Goal: Task Accomplishment & Management: Complete application form

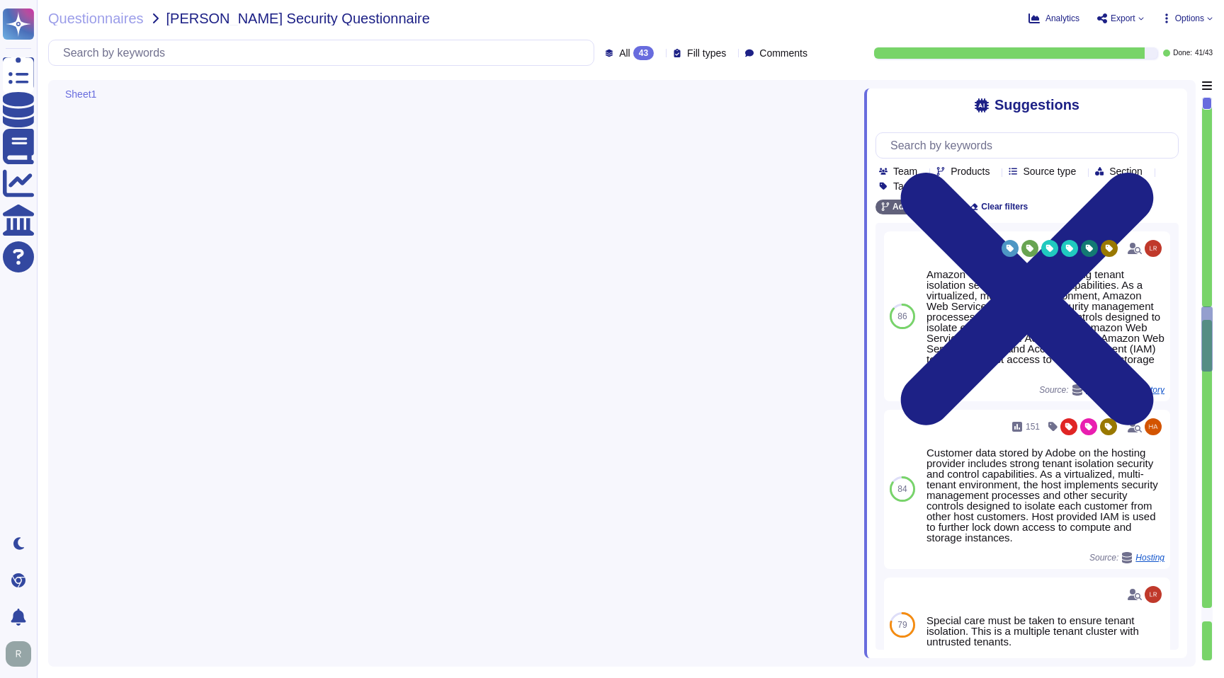
type textarea "Each API call requires authentication to be established, either through Oauth 2…"
type textarea "SaaS administrators and end users access the application through the same web i…"
type textarea "Yes we do all of the above - 2FA, audit trails, IP address filtering, firewalls…"
type textarea "Service and generic accounts must adhere to all requirements in sections 3.1.2 …"
type textarea "A systematic approach to managing change is followed where changes are reviewed…"
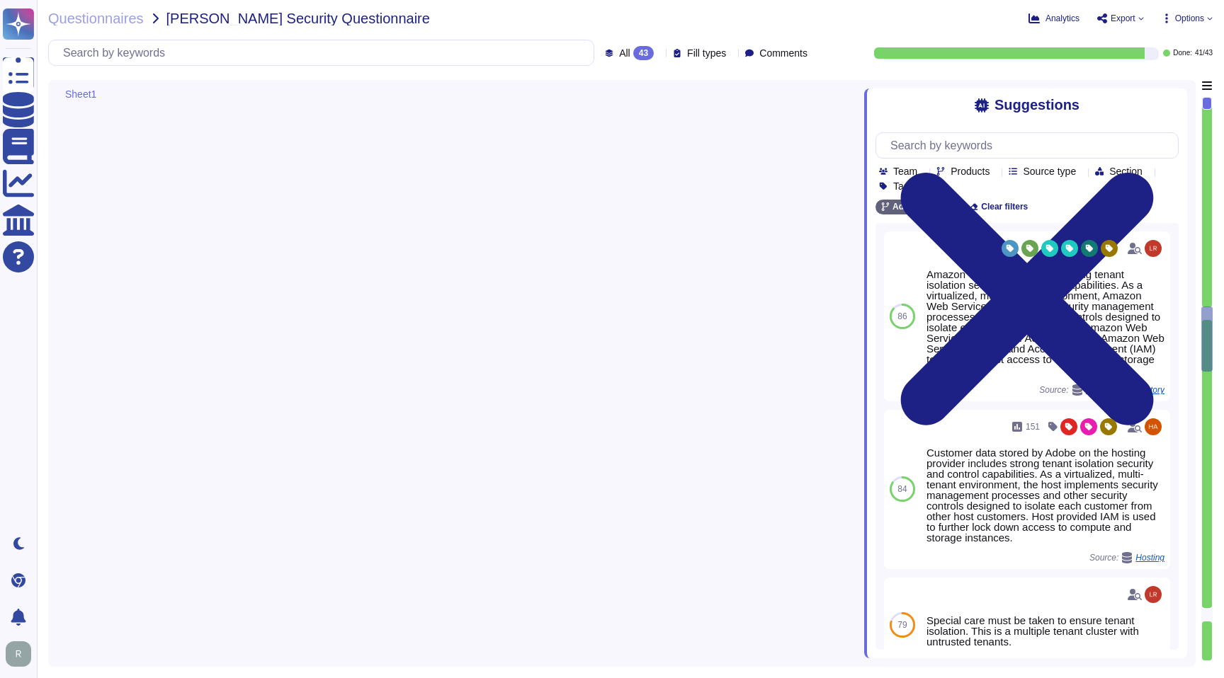
type textarea "All Adobe data collected, processed, transmitted, stored, or destroyed by or on…"
type textarea "Data retention is defined in the agreements, including all applicable PSLTs (Pr…"
type textarea "Adobe utilizes AES-256 bit encryption at rest and TLS v1.2 or higher for data i…"
type textarea "Adobe services are expected to comply with the Key Management Standard. Adobe K…"
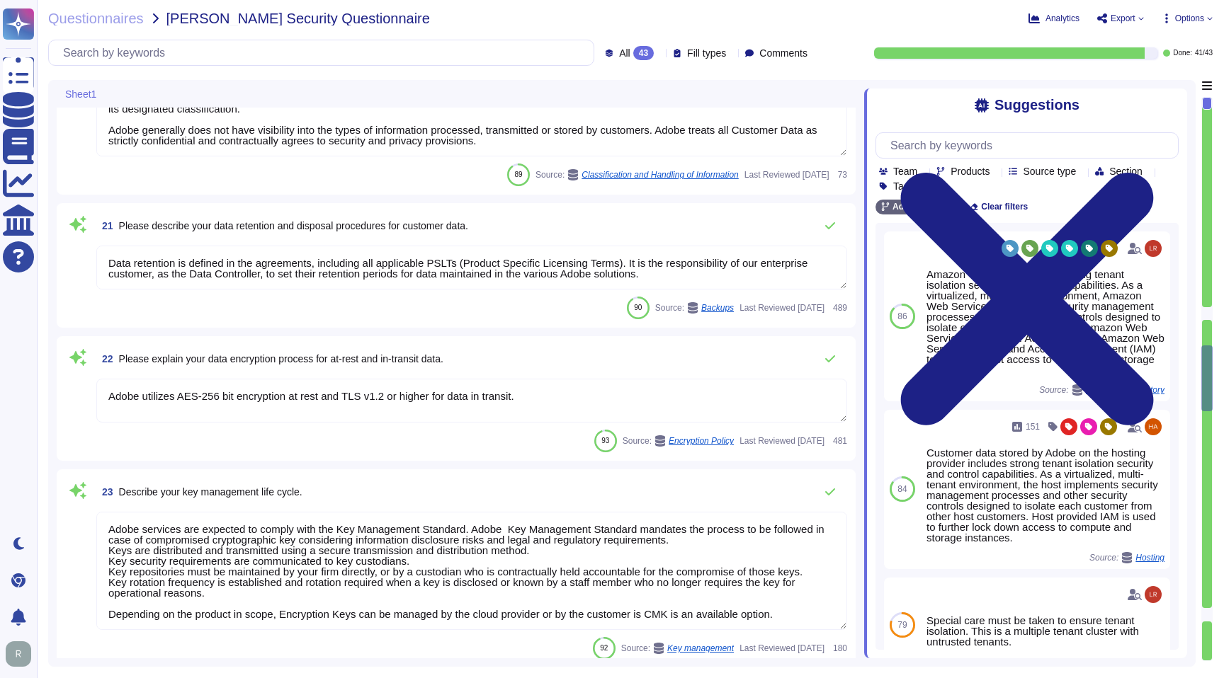
type textarea "Keys that are used by a service, are bound to a specific service. There are uni…"
type textarea "The encryption keys are managed by Adobe authorized repositories, which may inc…"
type textarea "Access to the cryptographic keystores is limited to authorized personnel."
type textarea "Adobe services are expected to comply with the Key Management Standard. Adobe K…"
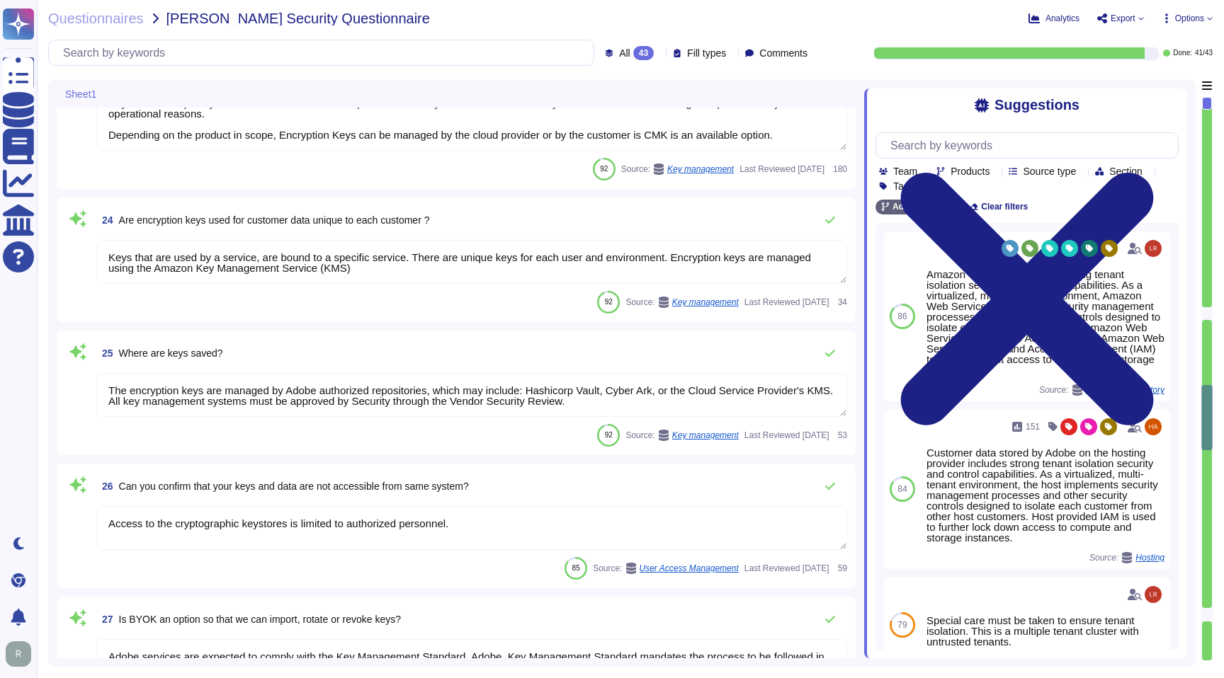
type textarea "These items are logged, where possible by all applications where input is recei…"
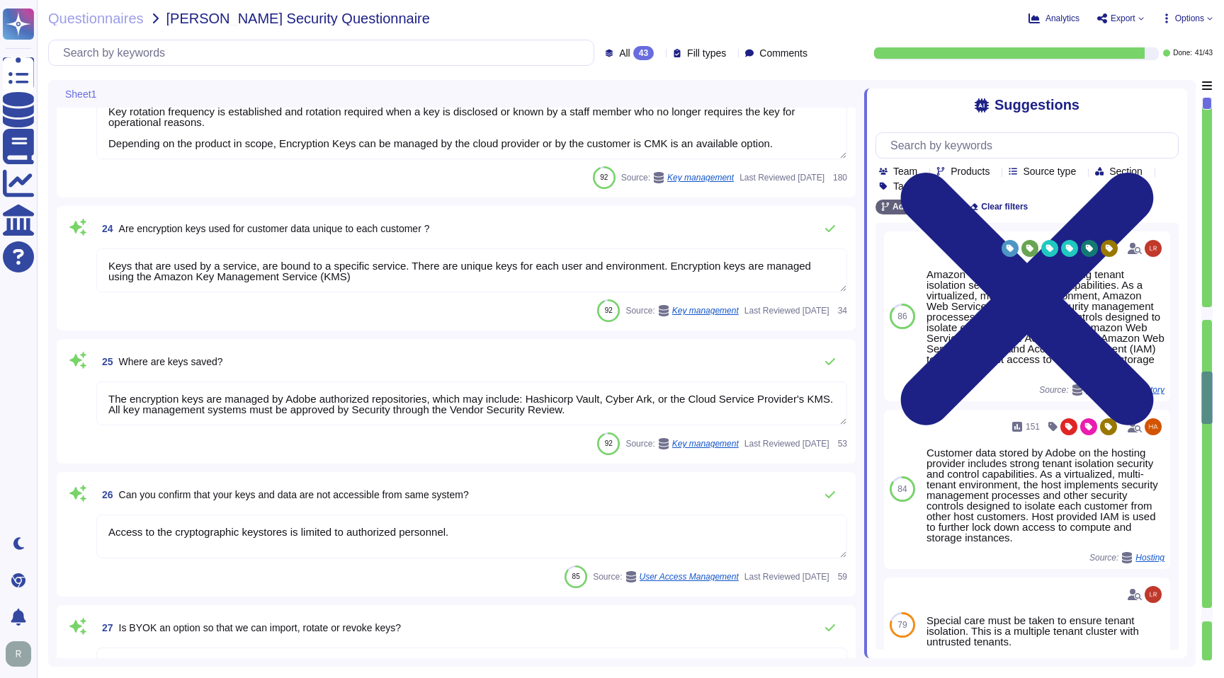
type textarea "A systematic approach to managing change is followed where changes are reviewed…"
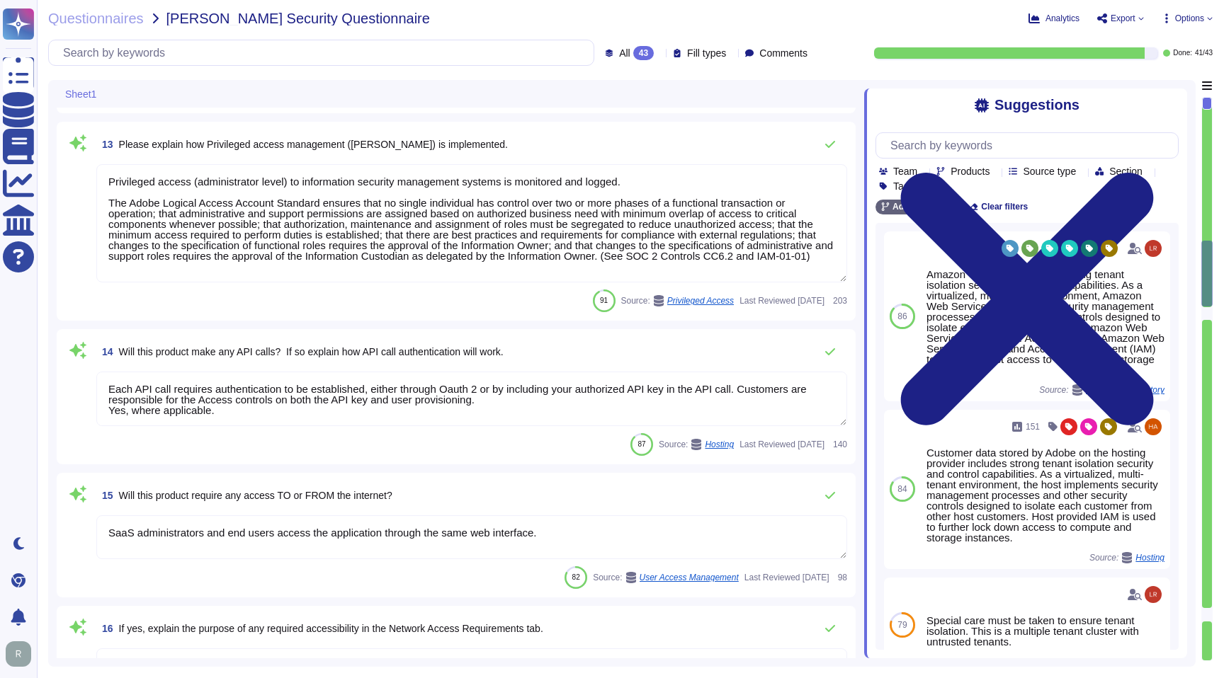
type textarea "Lo ipsumdolo sita CON 50355, Adipi'e Seddoeiusmo Temporin Utlabo etdolore mag a…"
type textarea "Please see: [URL][DOMAIN_NAME] and [URL][DOMAIN_NAME]"
type textarea "Privileged access (administrator level) to information security management syst…"
type textarea "Each API call requires authentication to be established, either through Oauth 2…"
type textarea "SaaS administrators and end users access the application through the same web i…"
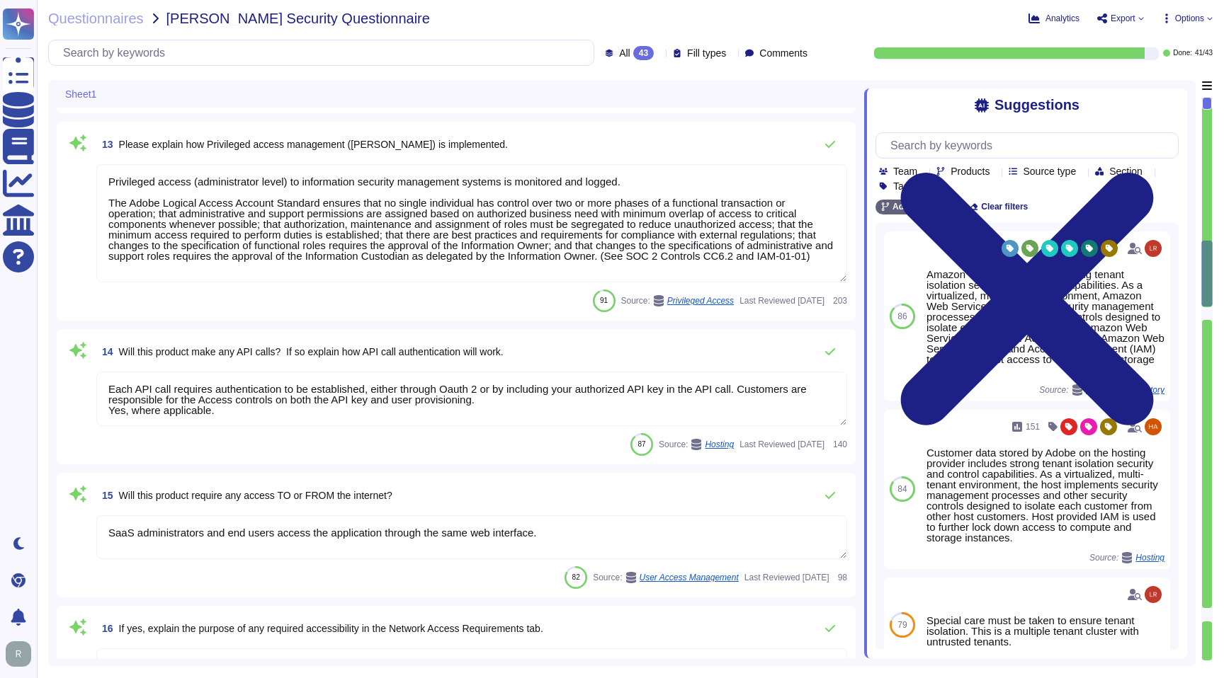
type textarea "Yes we do all of the above - 2FA, audit trails, IP address filtering, firewalls…"
type textarea "Service and generic accounts must adhere to all requirements in sections 3.1.2 …"
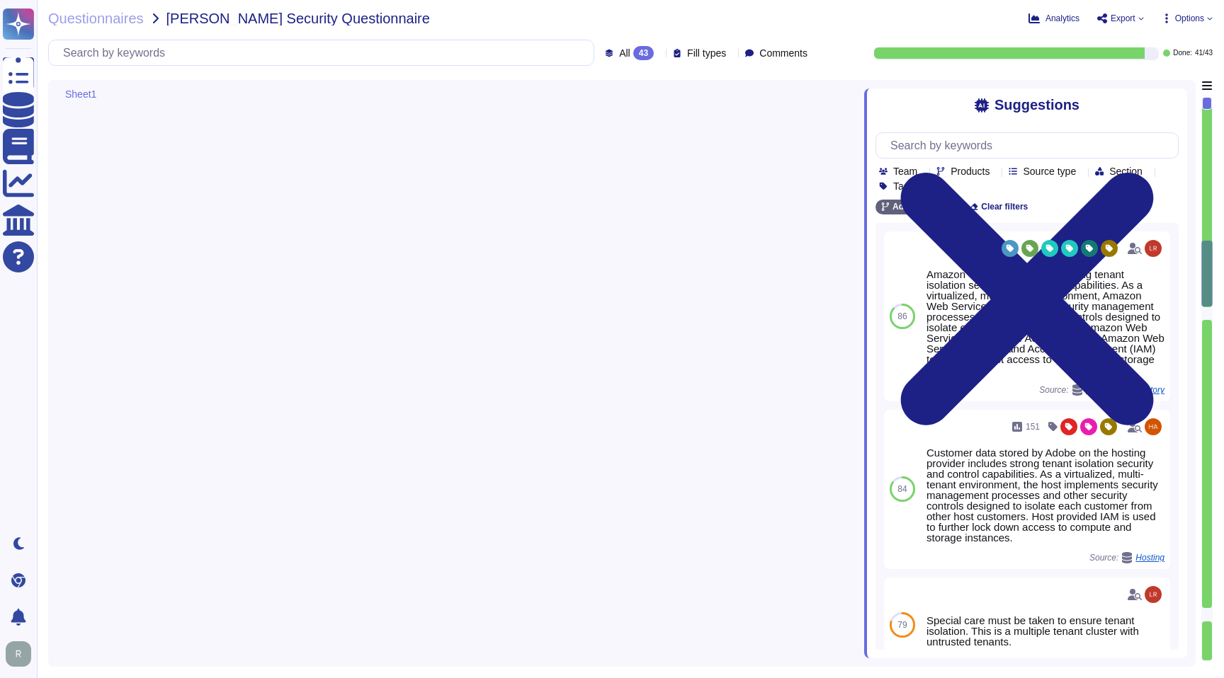
scroll to position [371, 0]
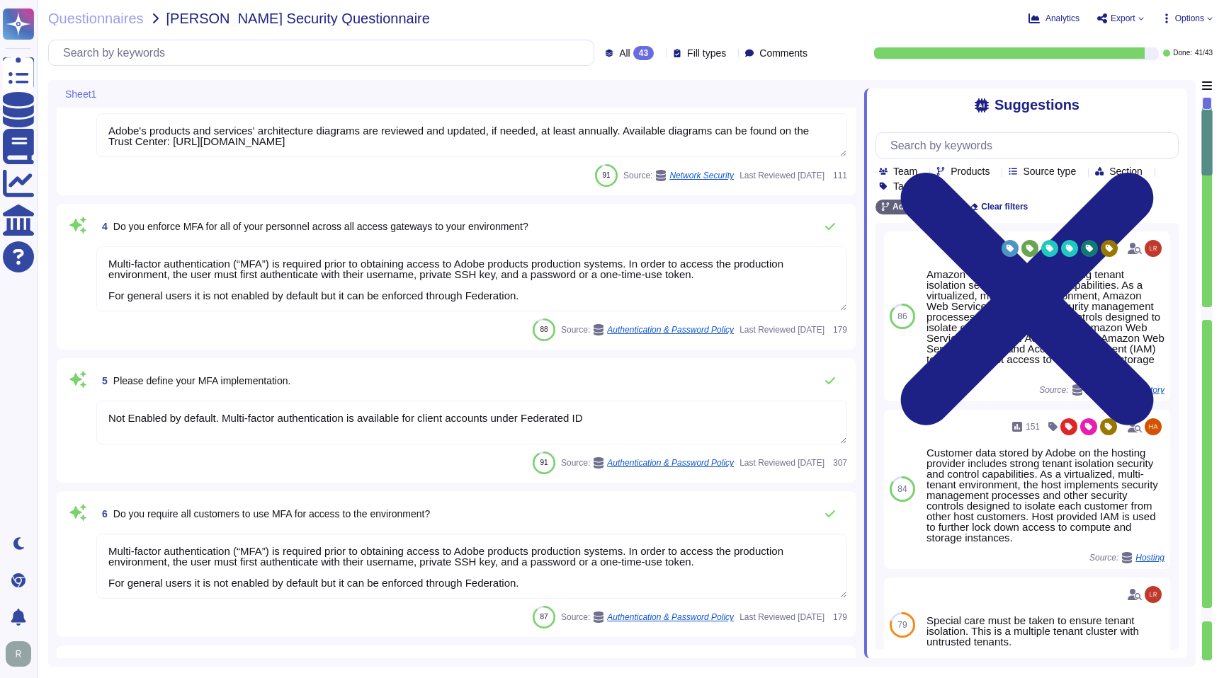
type textarea "Amazon Web Services uses strong tenant isolation security and control capabilit…"
type textarea "Please see: [URL][DOMAIN_NAME]"
type textarea "Adobe's products and services' architecture diagrams are reviewed and updated, …"
type textarea "Multi-factor authentication (“MFA”) is required prior to obtaining access to Ad…"
type textarea "Not Enabled by default. Multi-factor authentication is available for client acc…"
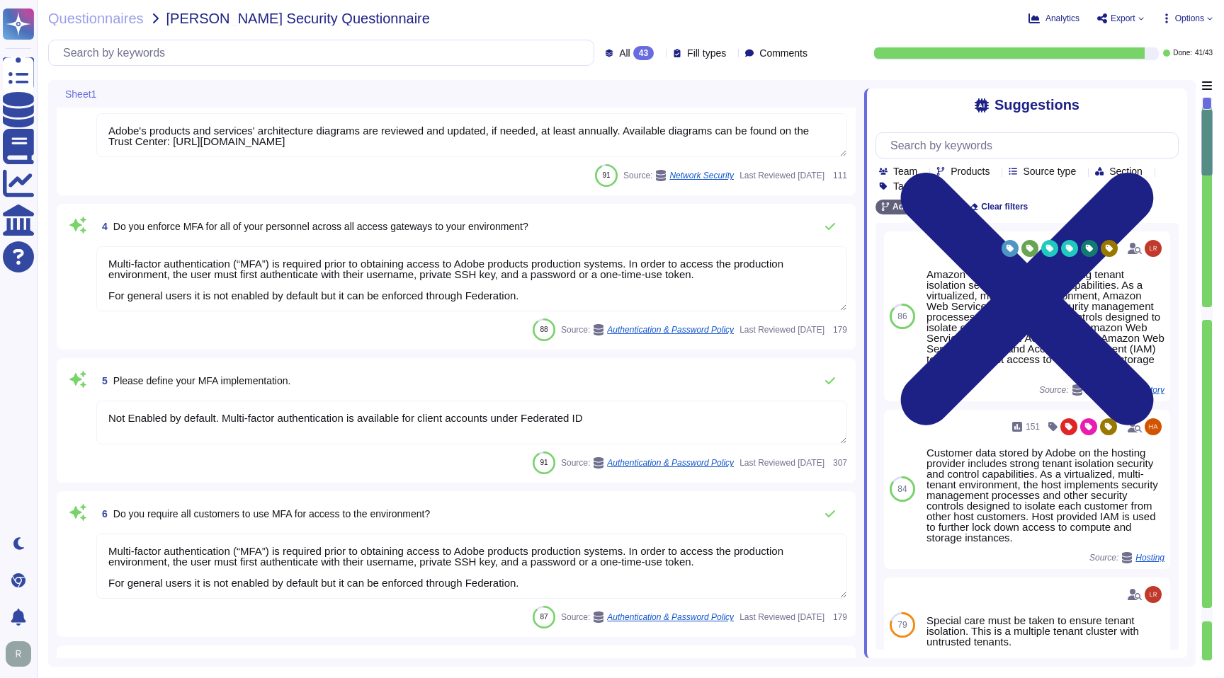
type textarea "Multi-factor authentication (“MFA”) is required prior to obtaining access to Ad…"
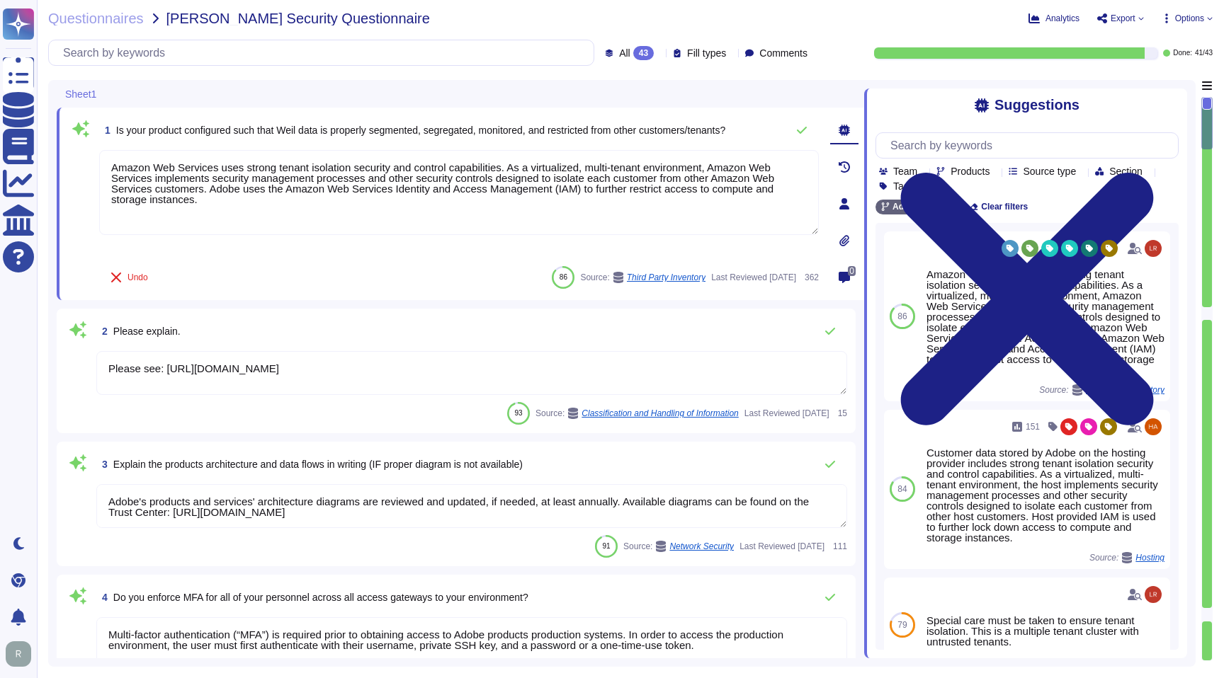
click at [462, 364] on textarea "Please see: [URL][DOMAIN_NAME]" at bounding box center [471, 373] width 751 height 44
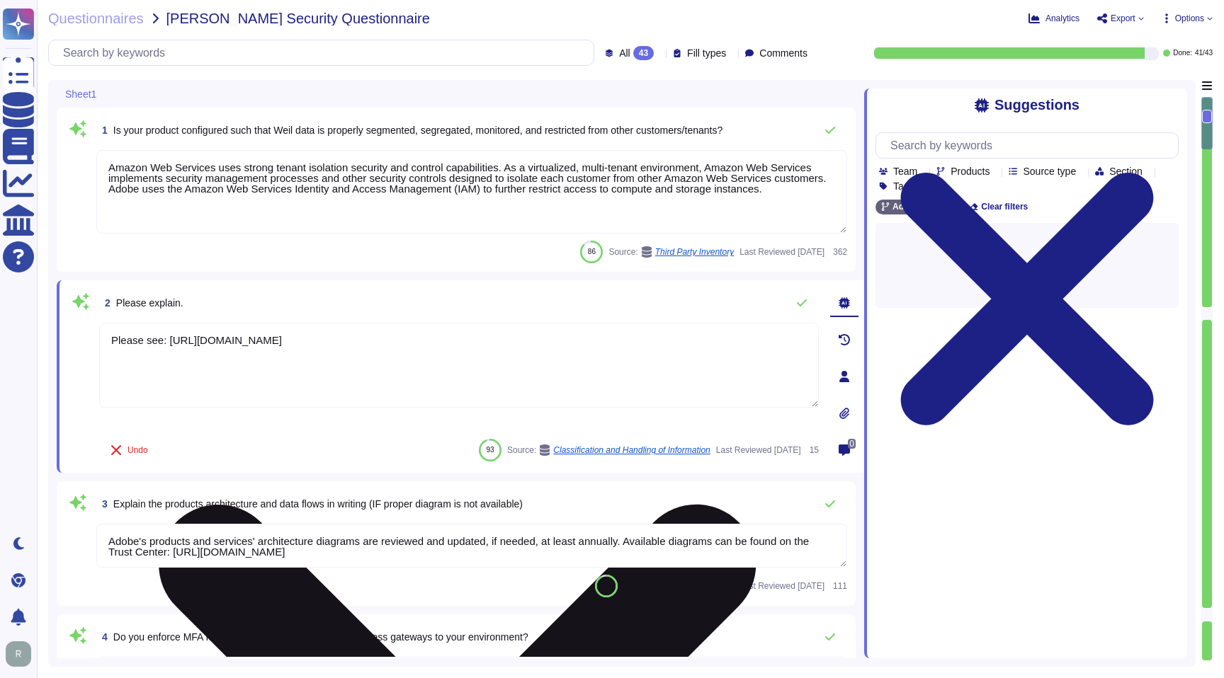
click at [462, 363] on textarea "Please see: [URL][DOMAIN_NAME]" at bounding box center [459, 365] width 720 height 85
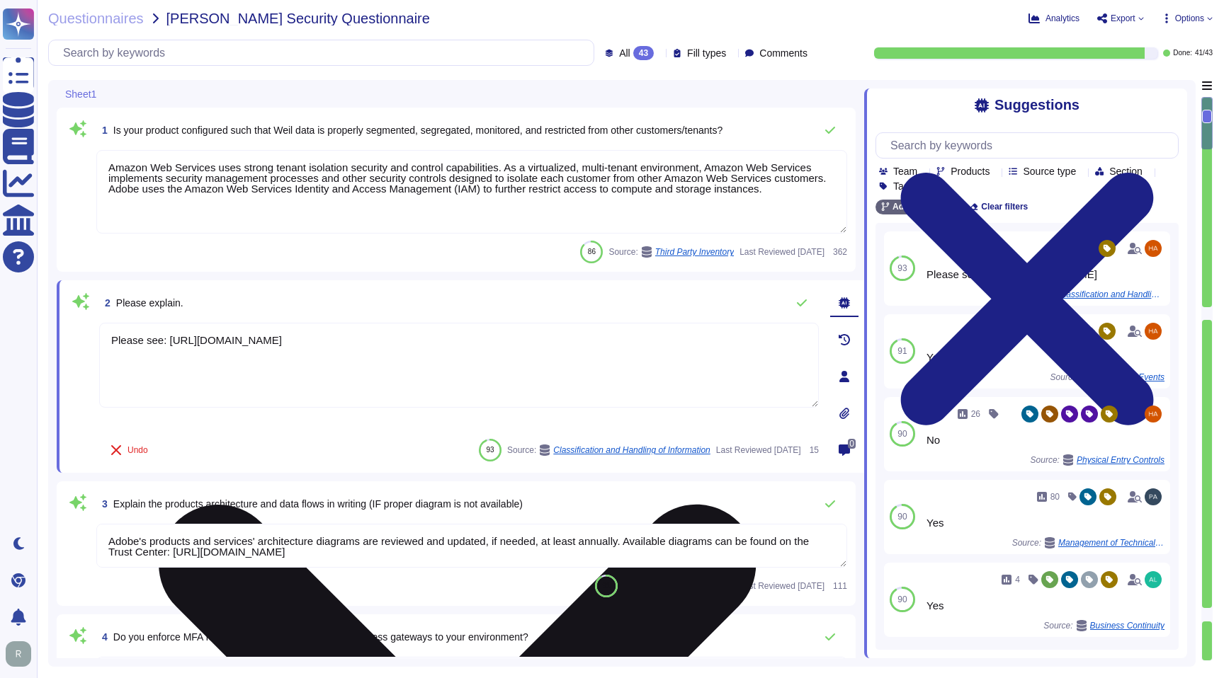
drag, startPoint x: 437, startPoint y: 340, endPoint x: 170, endPoint y: 343, distance: 267.0
click at [170, 343] on textarea "Please see: [URL][DOMAIN_NAME]" at bounding box center [459, 365] width 720 height 85
click at [501, 361] on textarea "Please see: [URL][DOMAIN_NAME]" at bounding box center [459, 365] width 720 height 85
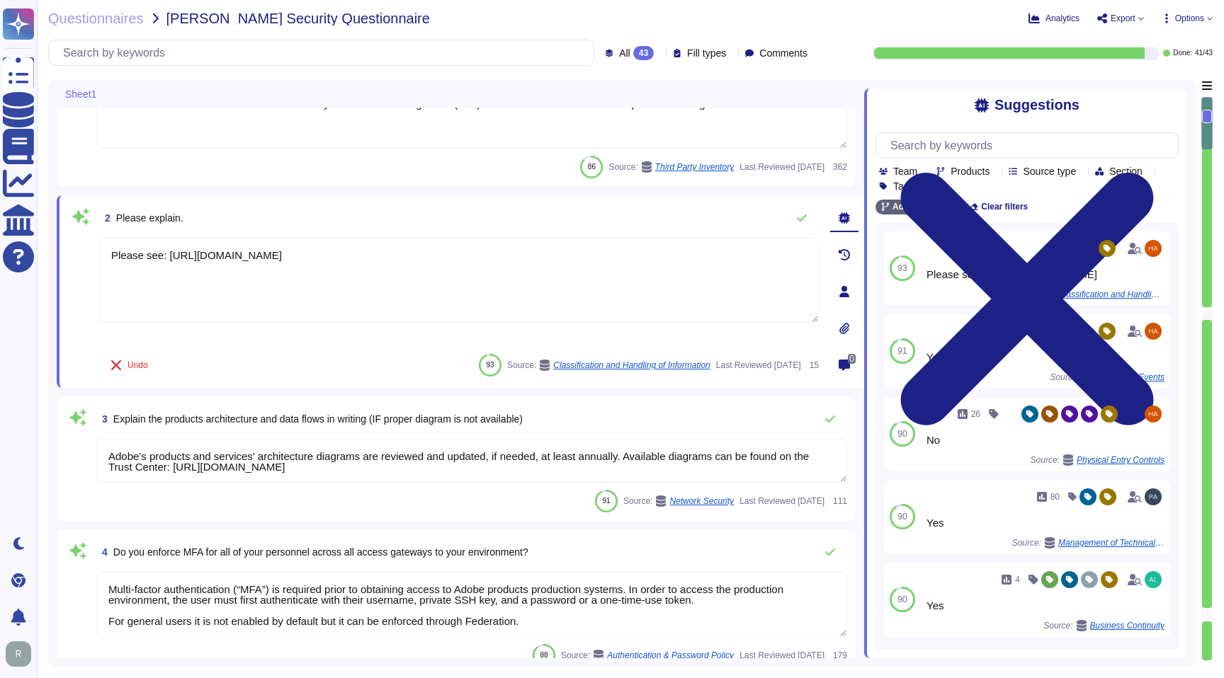
scroll to position [83, 0]
type textarea "Documented policies and procedures exist that cover unauthorized software insta…"
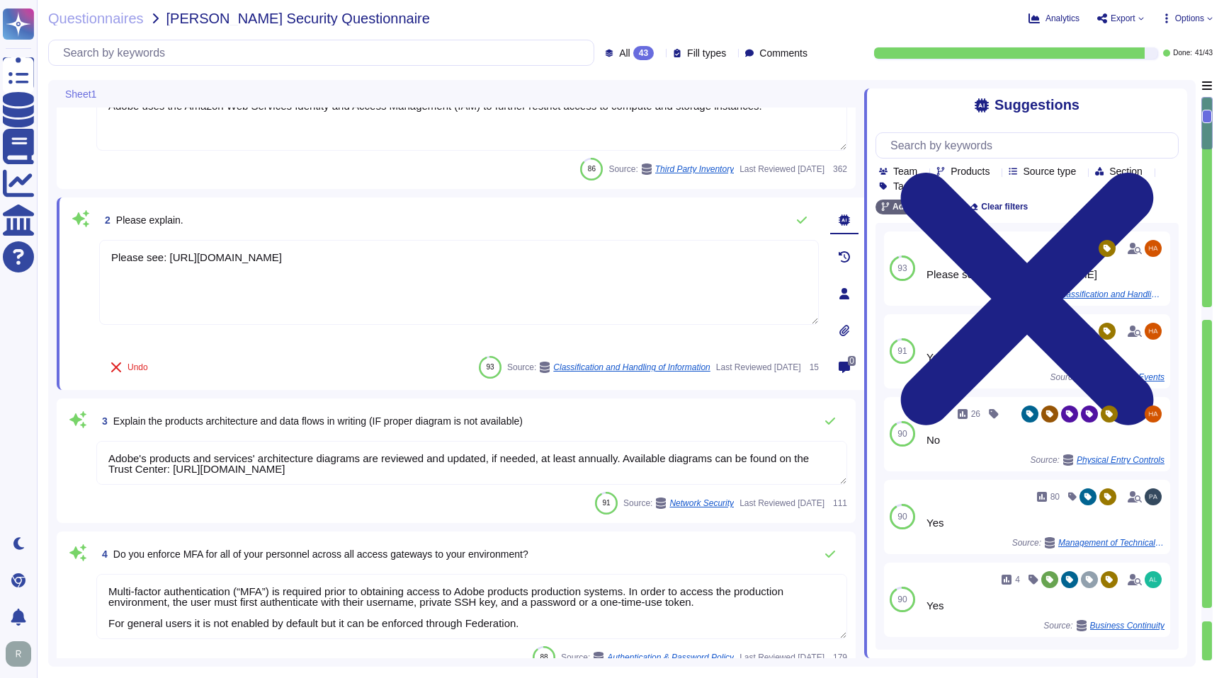
scroll to position [1, 0]
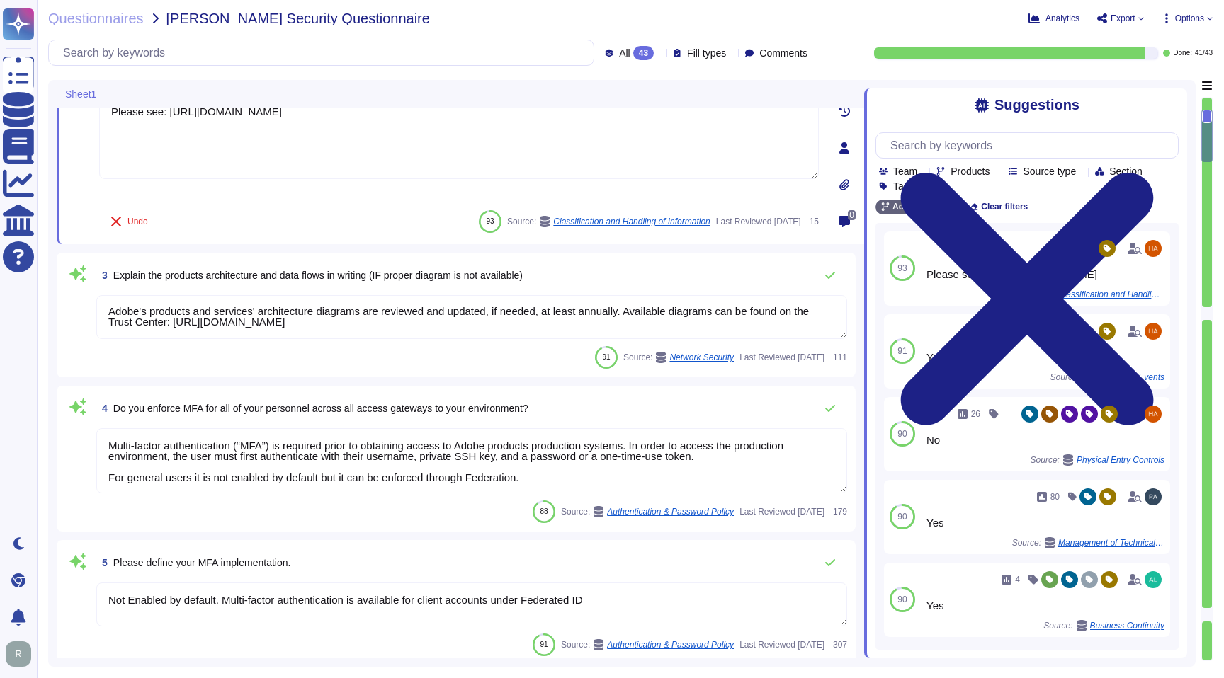
type textarea "Lo ipsumdolo sita CON 50355, Adipi'e Seddoeiusmo Temporin Utlabo etdolore mag a…"
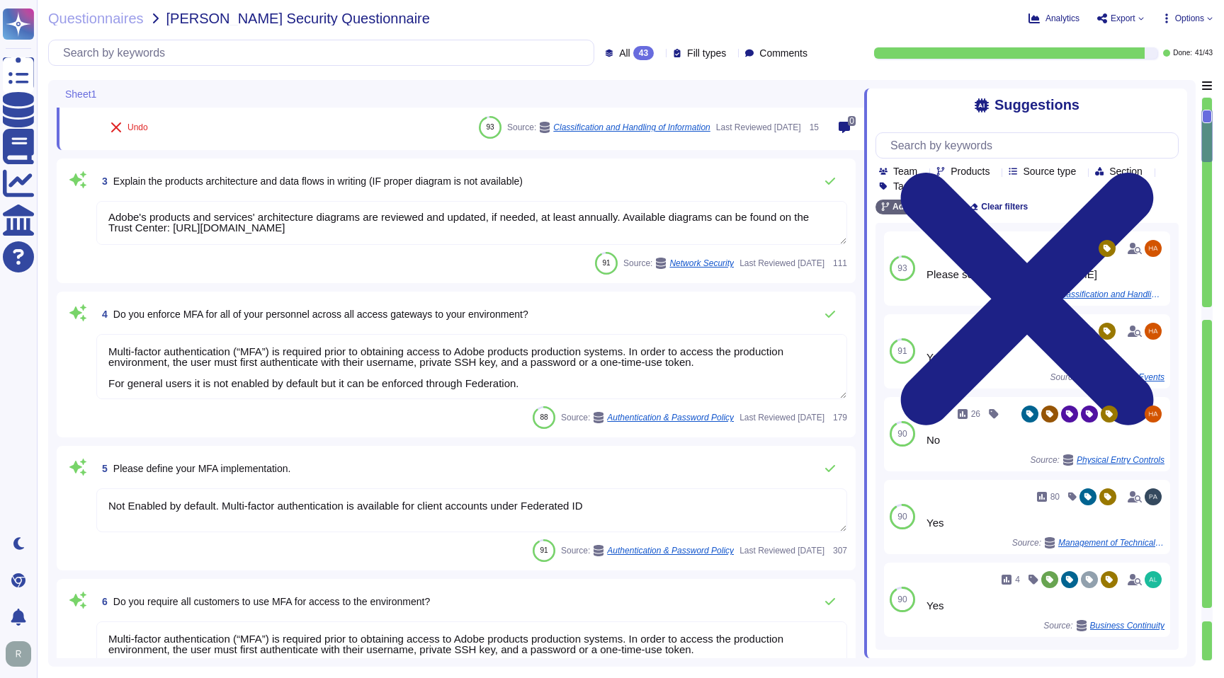
scroll to position [390, 0]
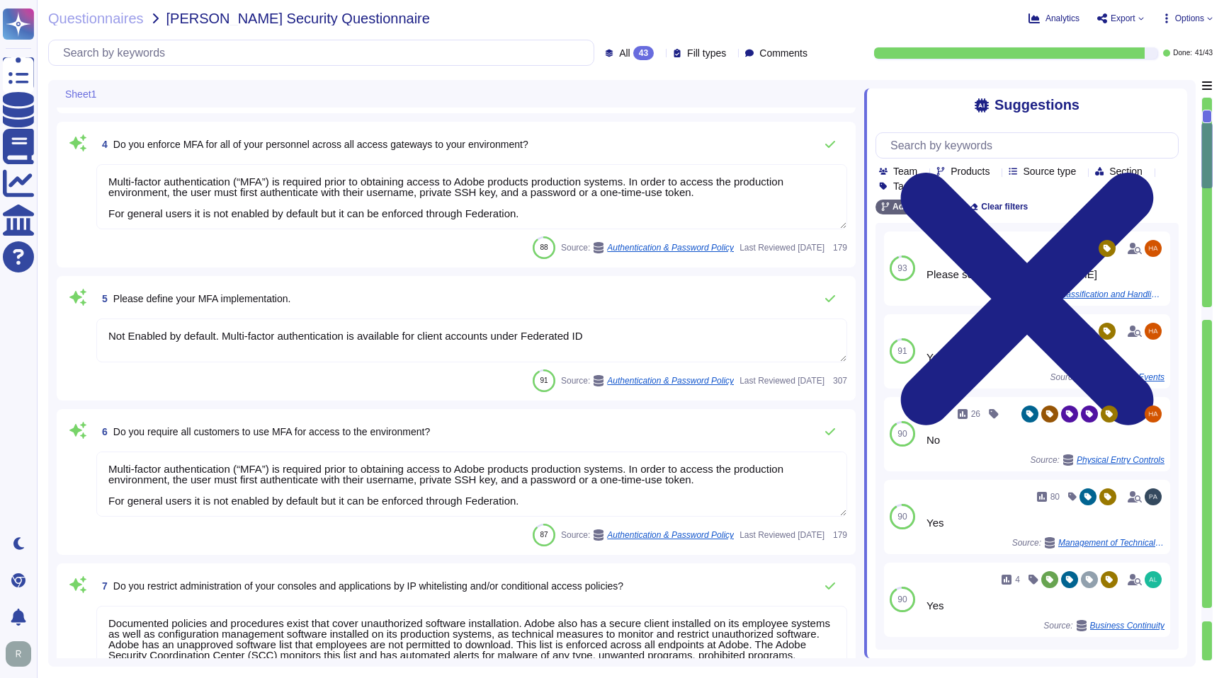
type textarea "SaaS administrators and end users access the application through the same web i…"
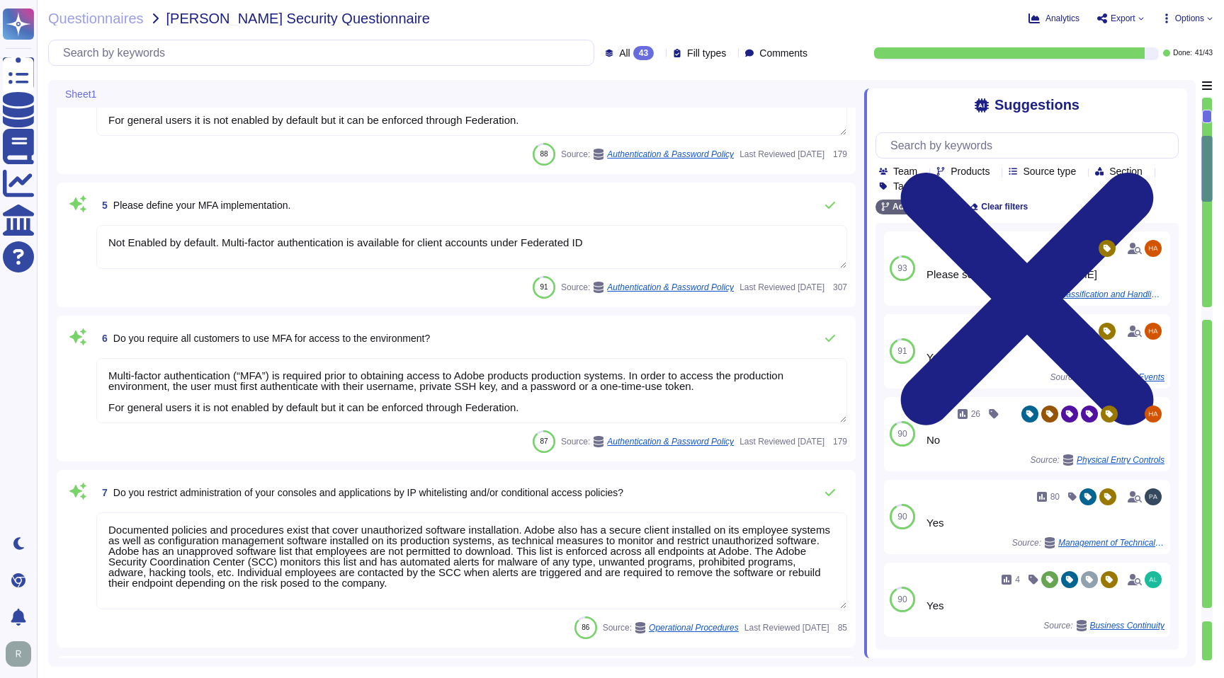
type textarea "Yes we do all of the above - 2FA, audit trails, IP address filtering, firewalls…"
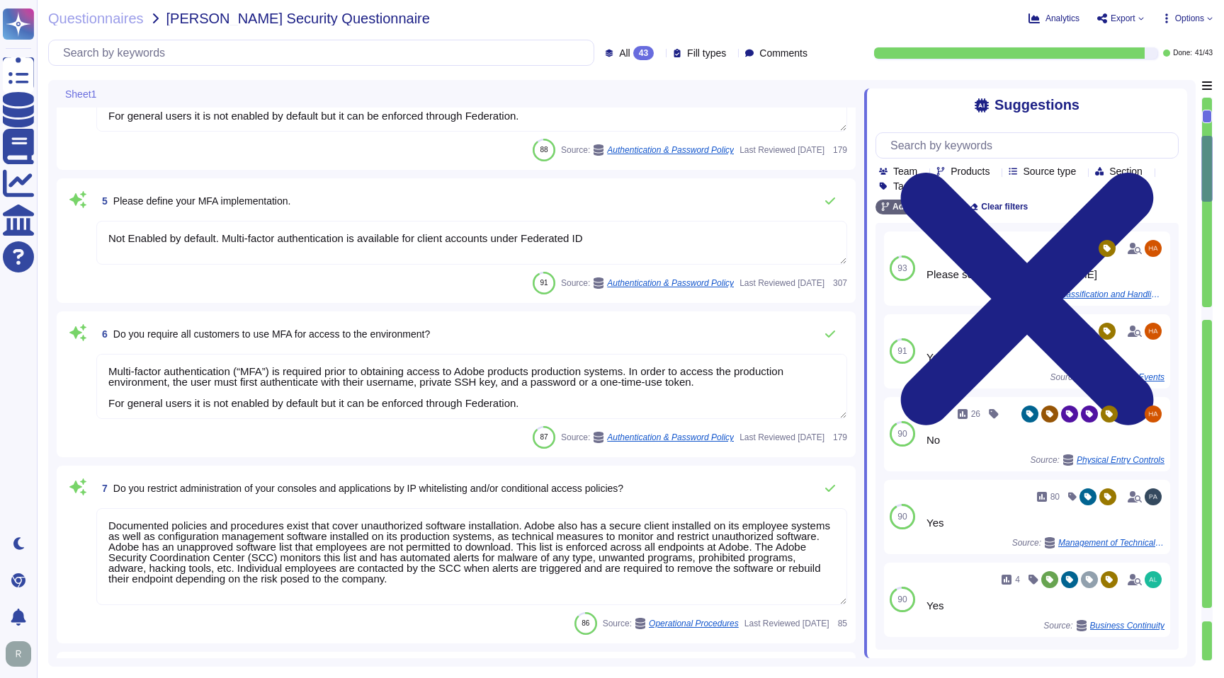
scroll to position [1, 0]
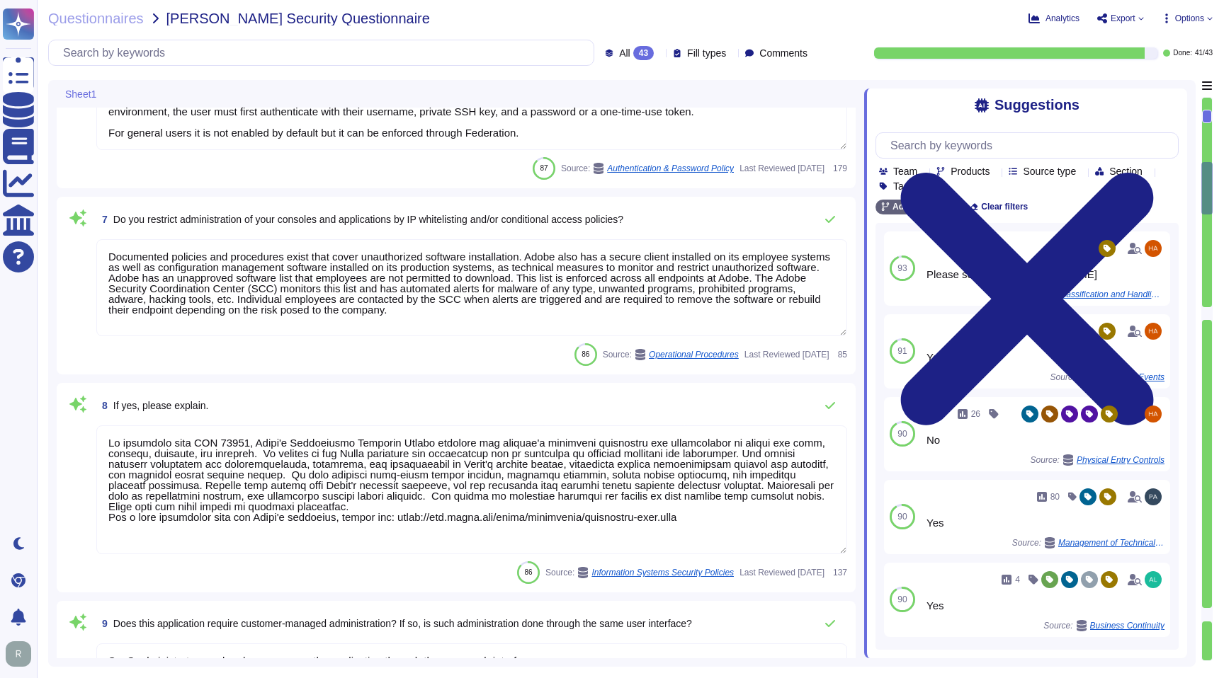
type textarea "Lo ipsumdolo sita CON 50355, Adipi'e Seddoeiusmo Temporin Utlabo etdolore mag a…"
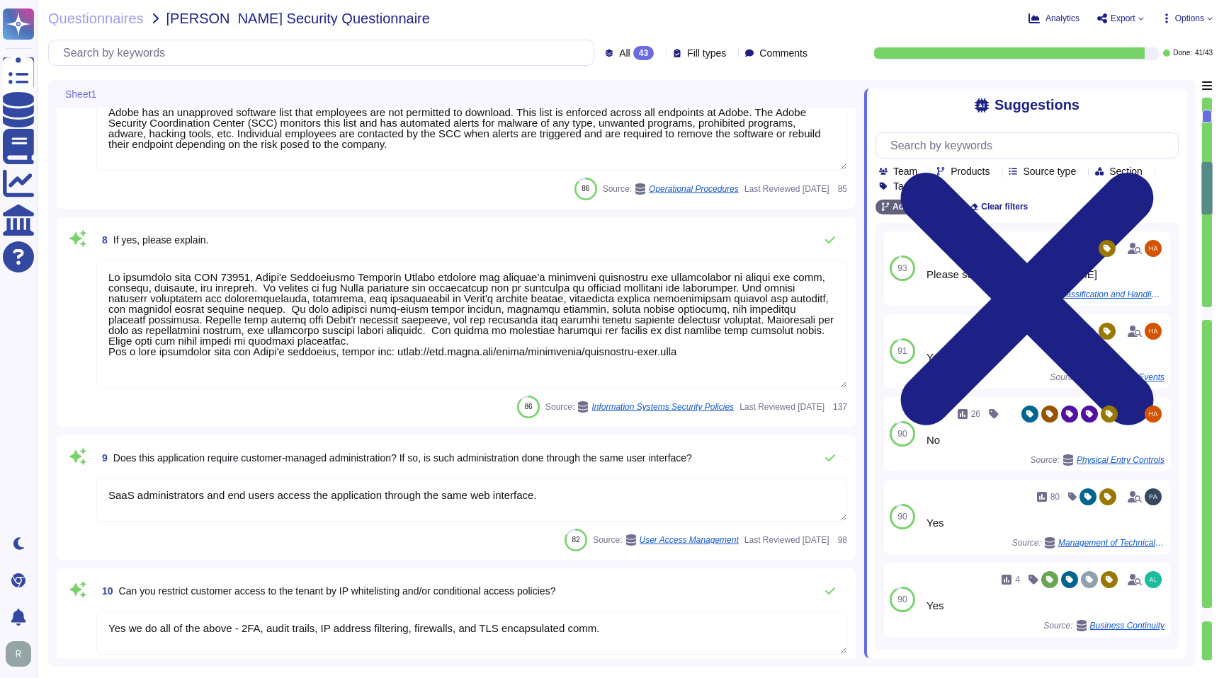
scroll to position [1022, 0]
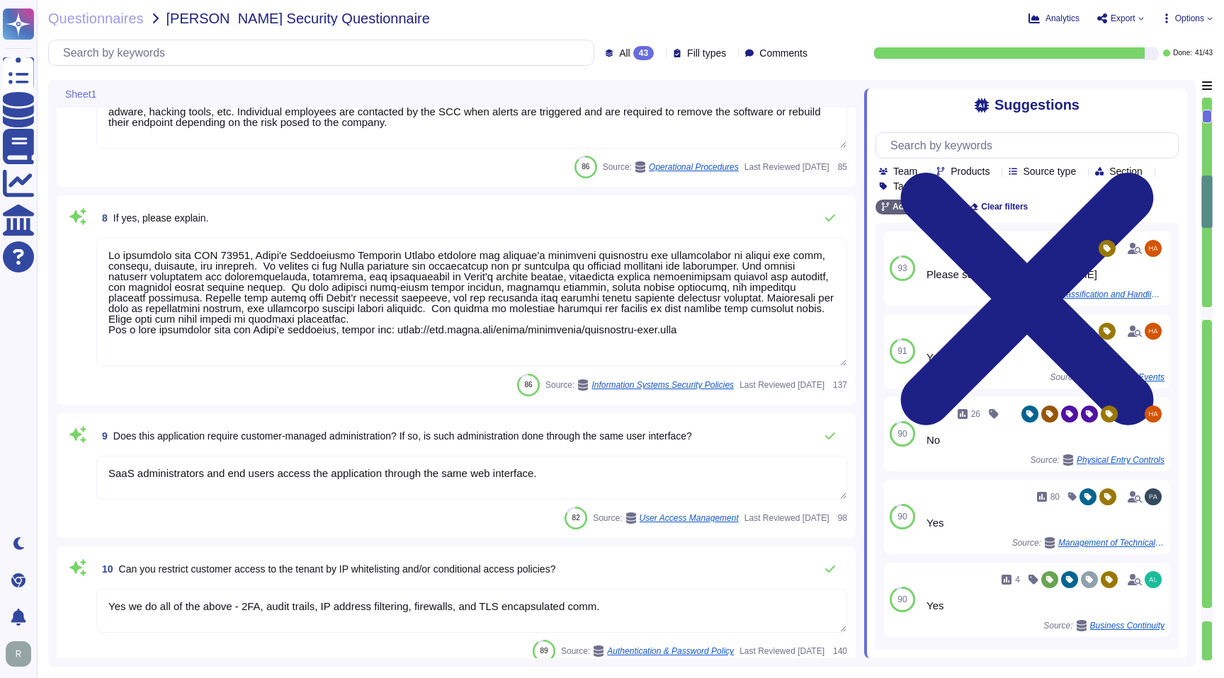
type textarea "Please see: [URL][DOMAIN_NAME] and [URL][DOMAIN_NAME]"
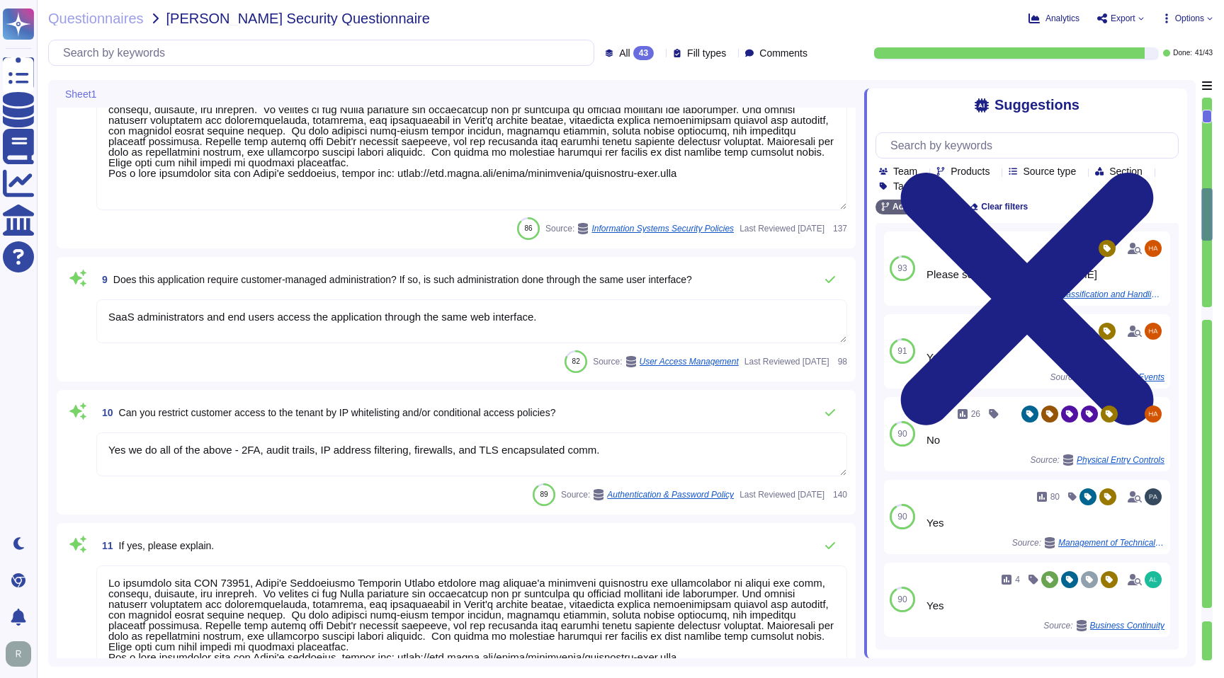
type textarea "Privileged access (administrator level) to information security management syst…"
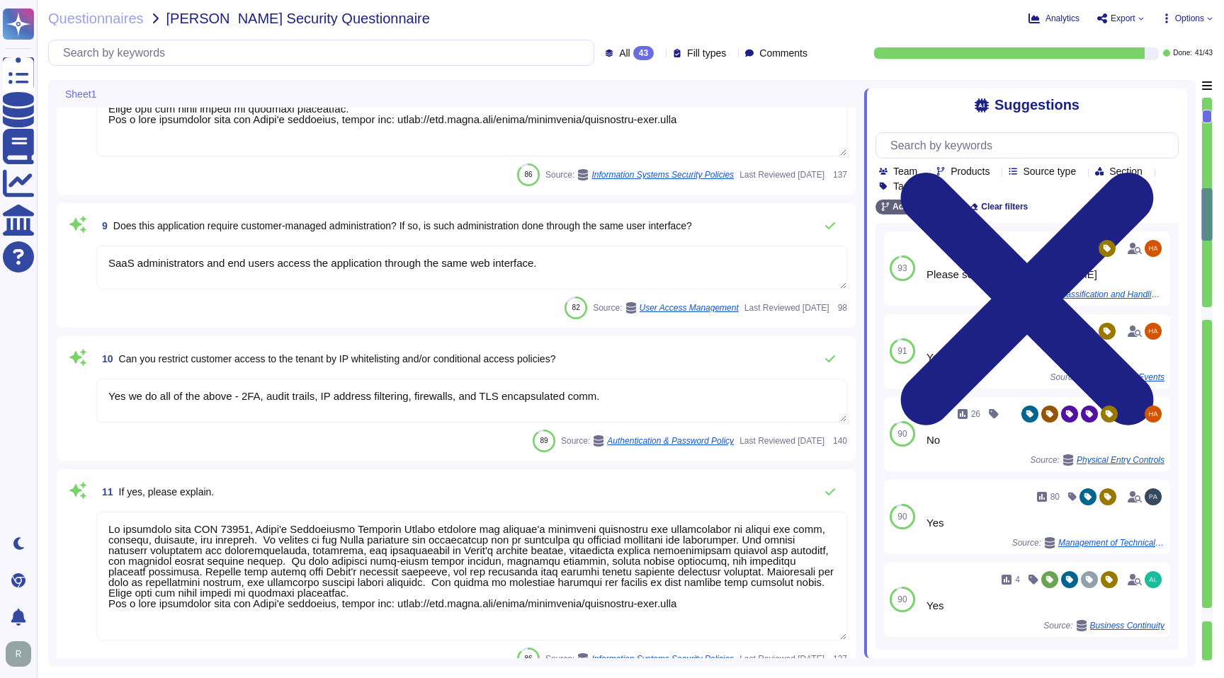
scroll to position [1235, 0]
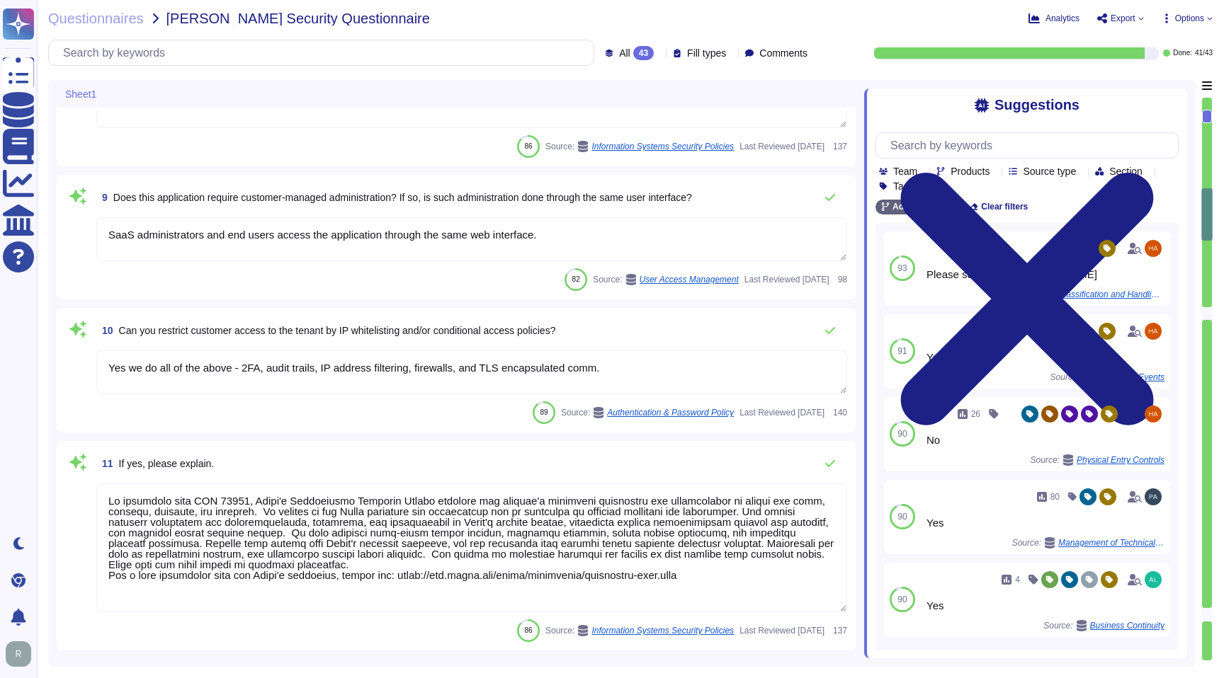
type textarea "Each API call requires authentication to be established, either through Oauth 2…"
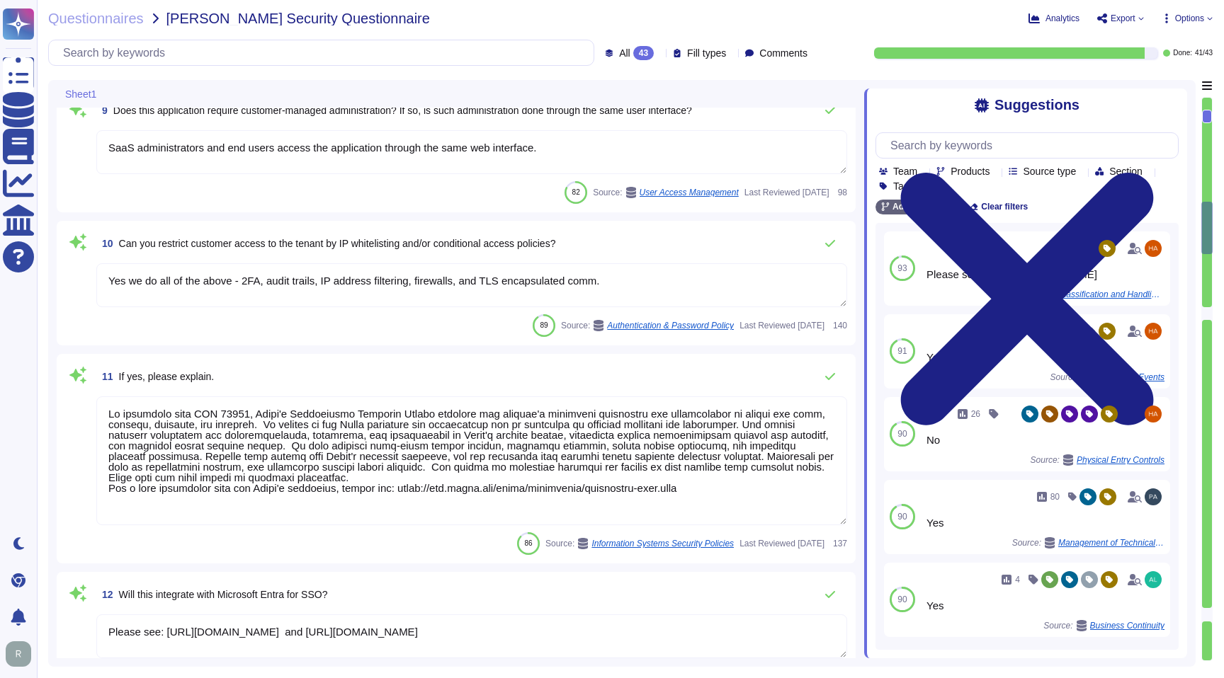
type textarea "SaaS administrators and end users access the application through the same web i…"
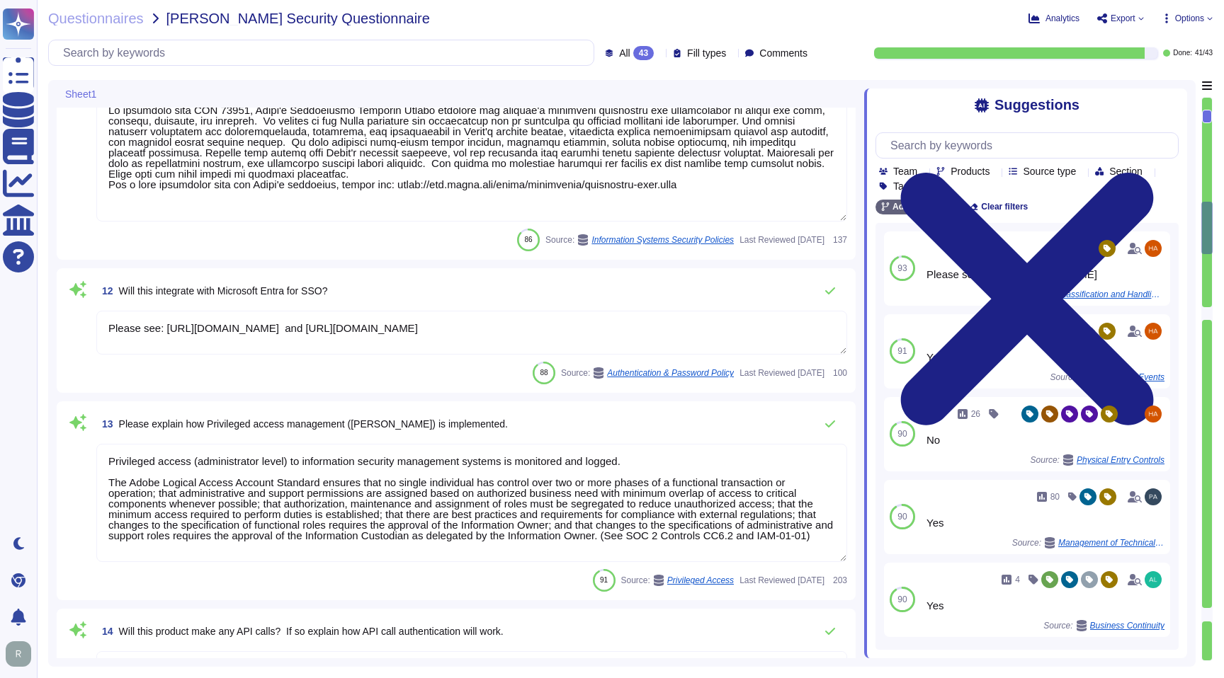
scroll to position [1736, 0]
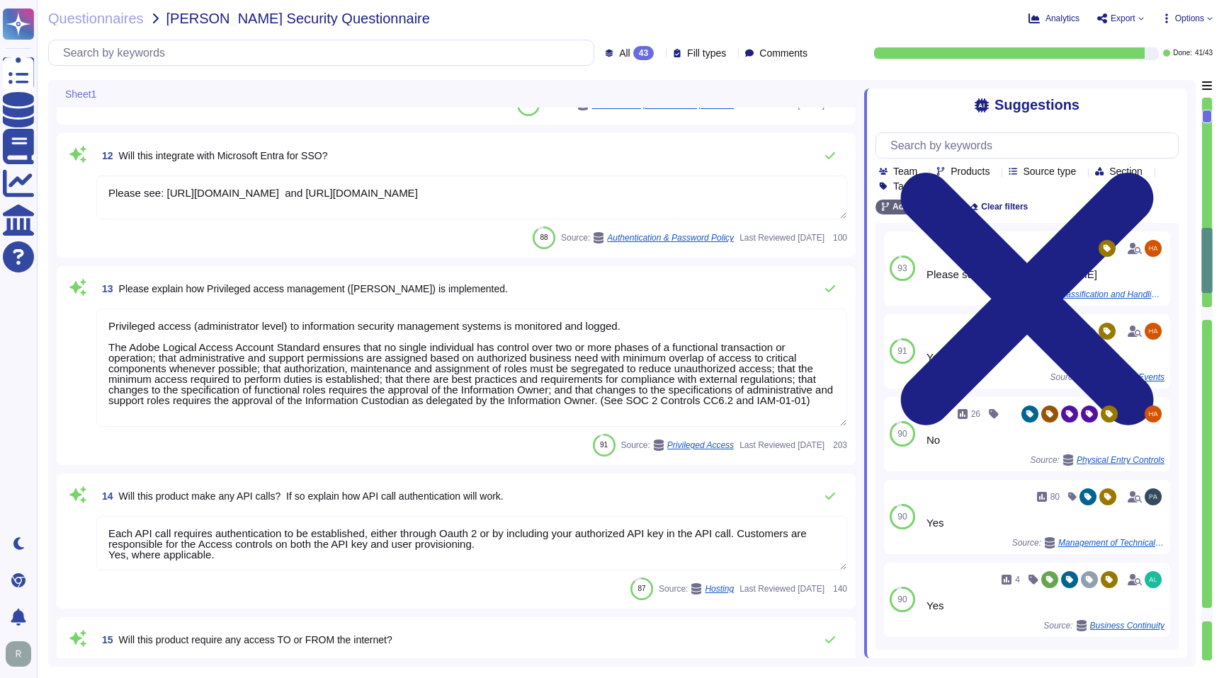
type textarea "Yes we do all of the above - 2FA, audit trails, IP address filtering, firewalls…"
type textarea "Service and generic accounts must adhere to all requirements in sections 3.1.2 …"
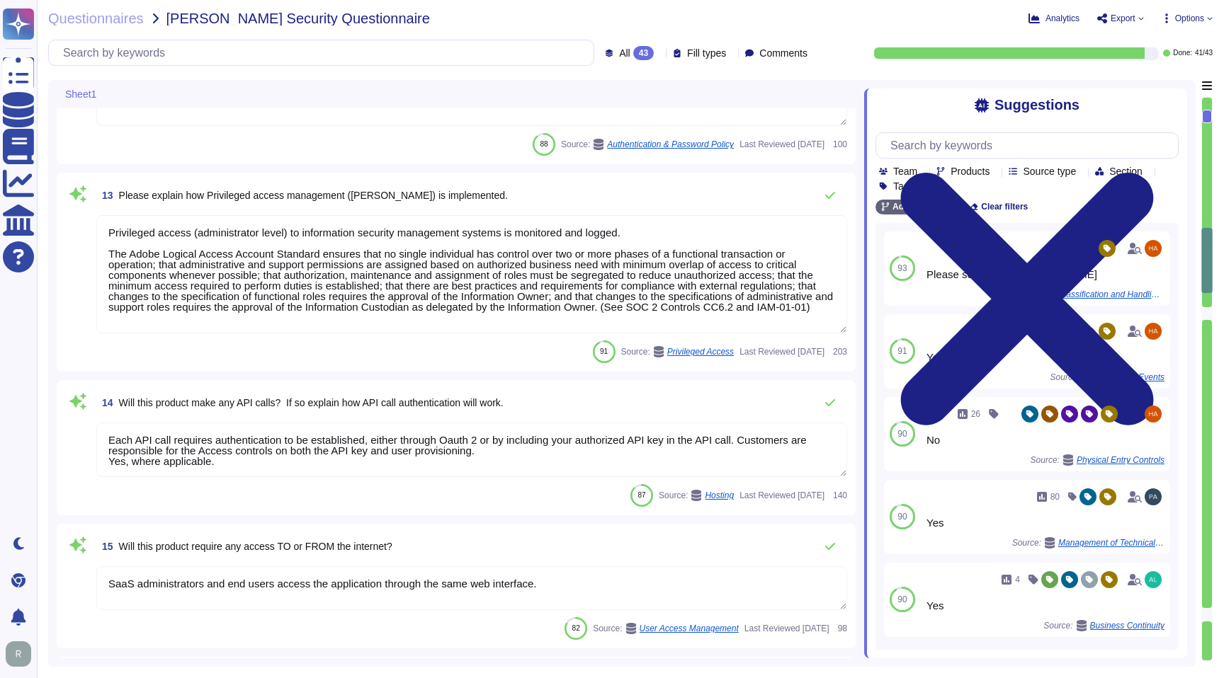
scroll to position [1830, 0]
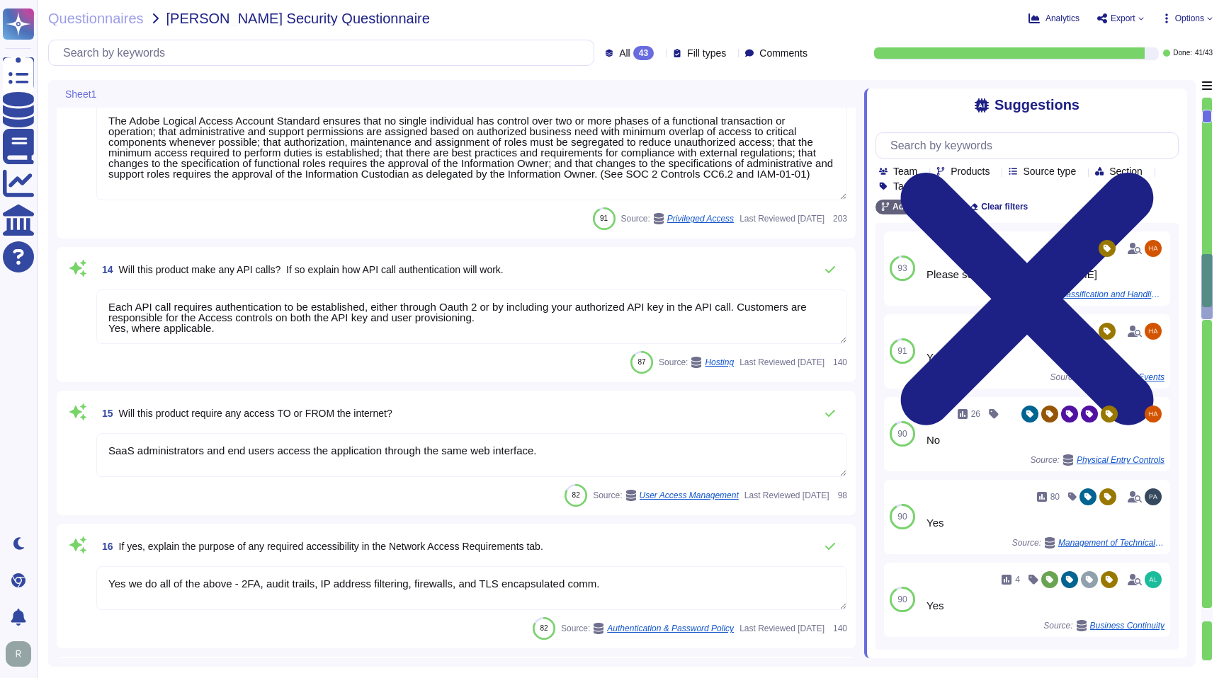
type textarea "A systematic approach to managing change is followed where changes are reviewed…"
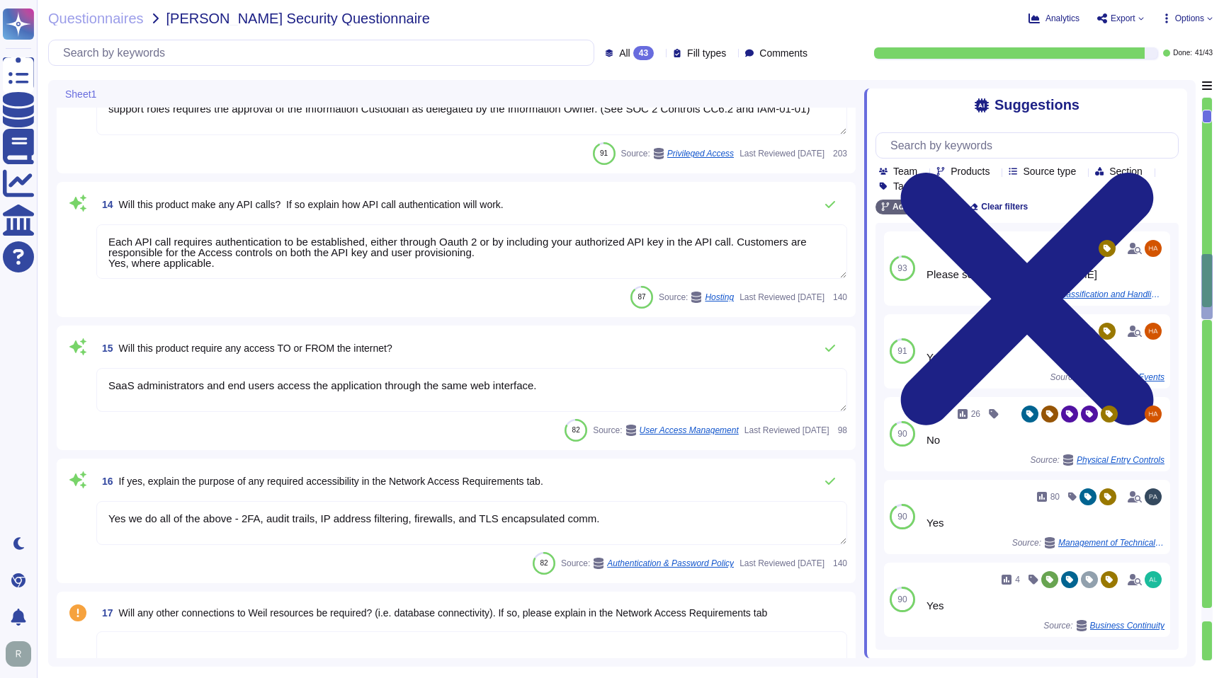
type textarea "All Adobe data collected, processed, transmitted, stored, or destroyed by or on…"
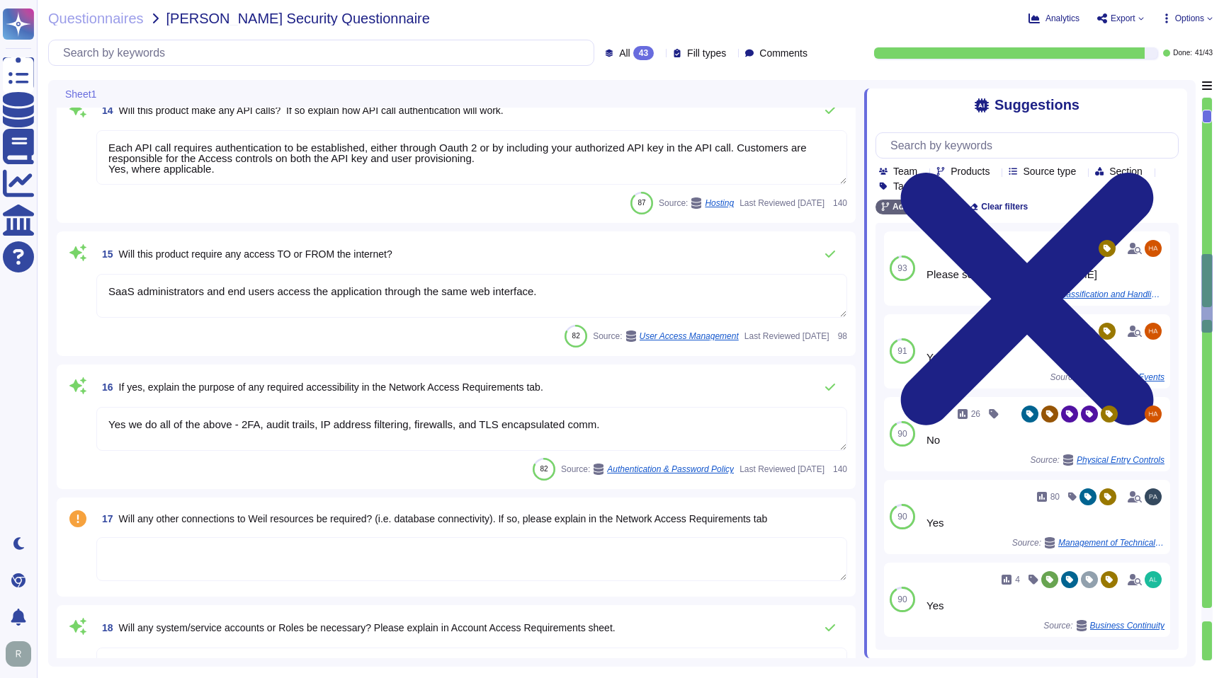
scroll to position [2153, 0]
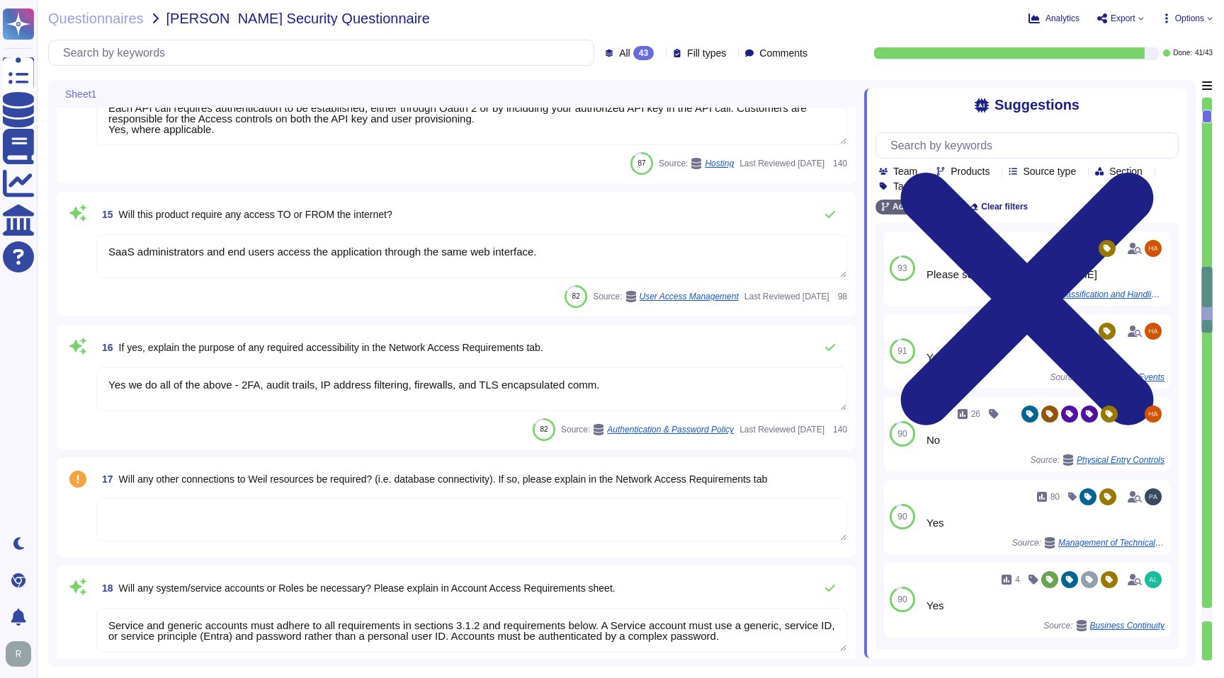
click at [370, 525] on textarea at bounding box center [471, 520] width 751 height 44
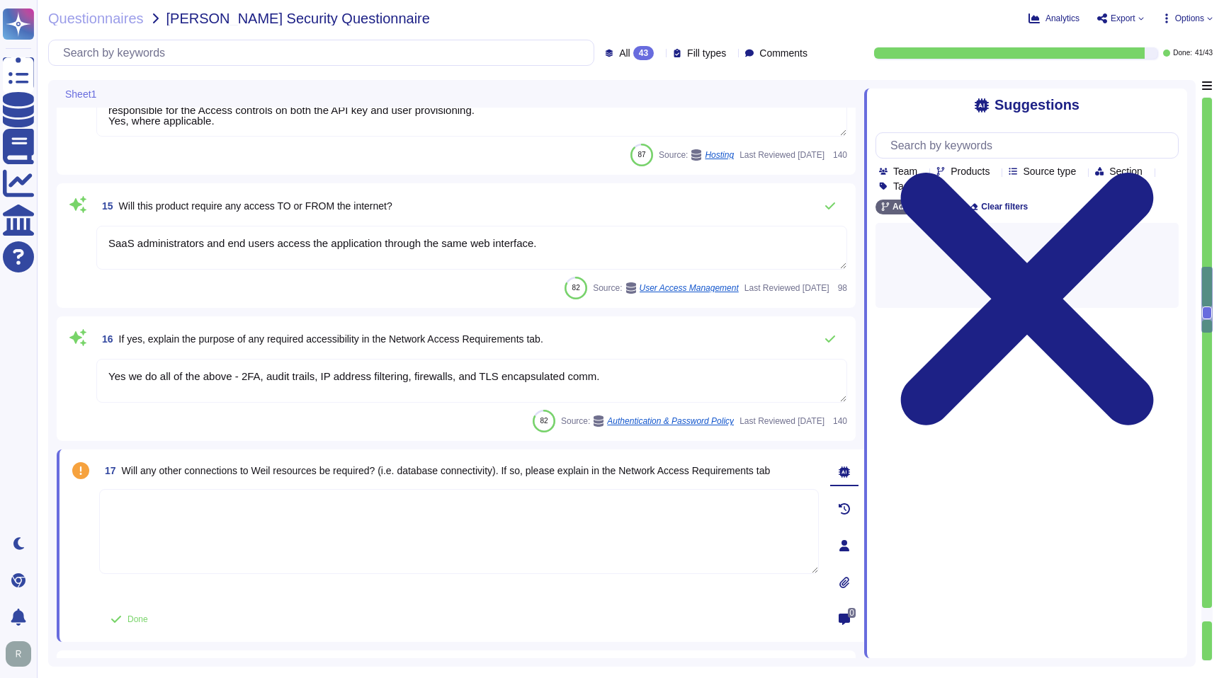
click at [700, 358] on div "16 If yes, explain the purpose of any required accessibility in the Network Acc…" at bounding box center [456, 379] width 782 height 108
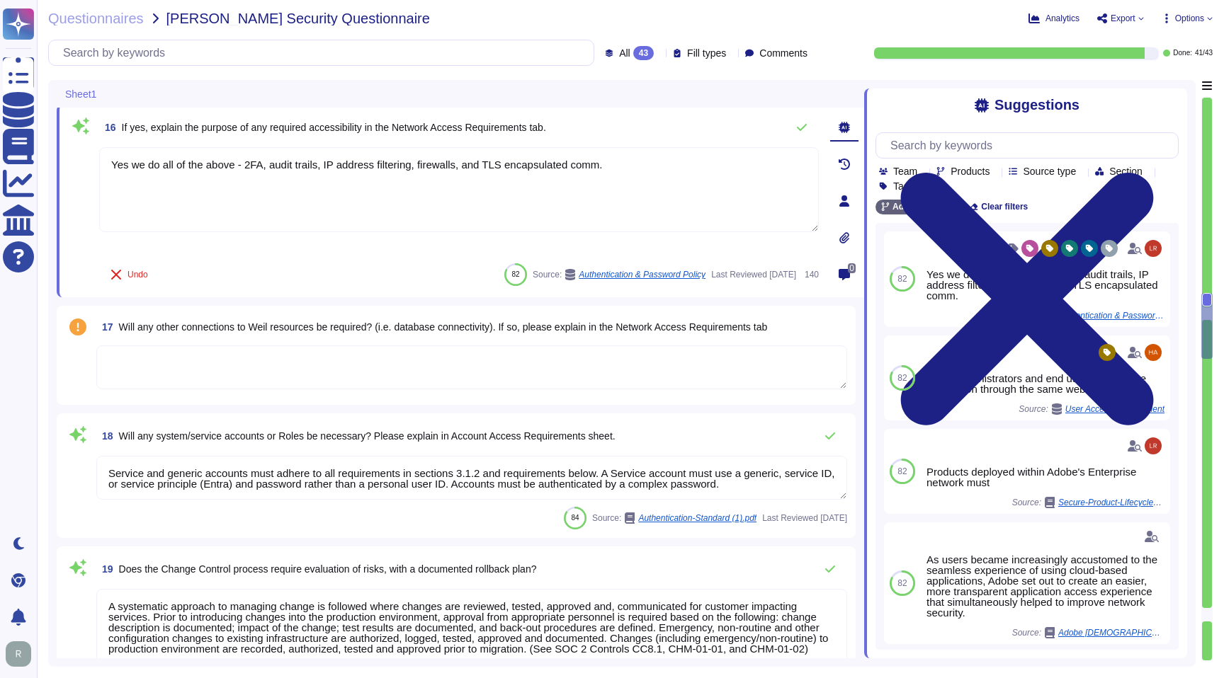
scroll to position [2540, 0]
type textarea "Data retention is defined in the agreements, including all applicable PSLTs (Pr…"
type textarea "Adobe utilizes AES-256 bit encryption at rest and TLS v1.2 or higher for data i…"
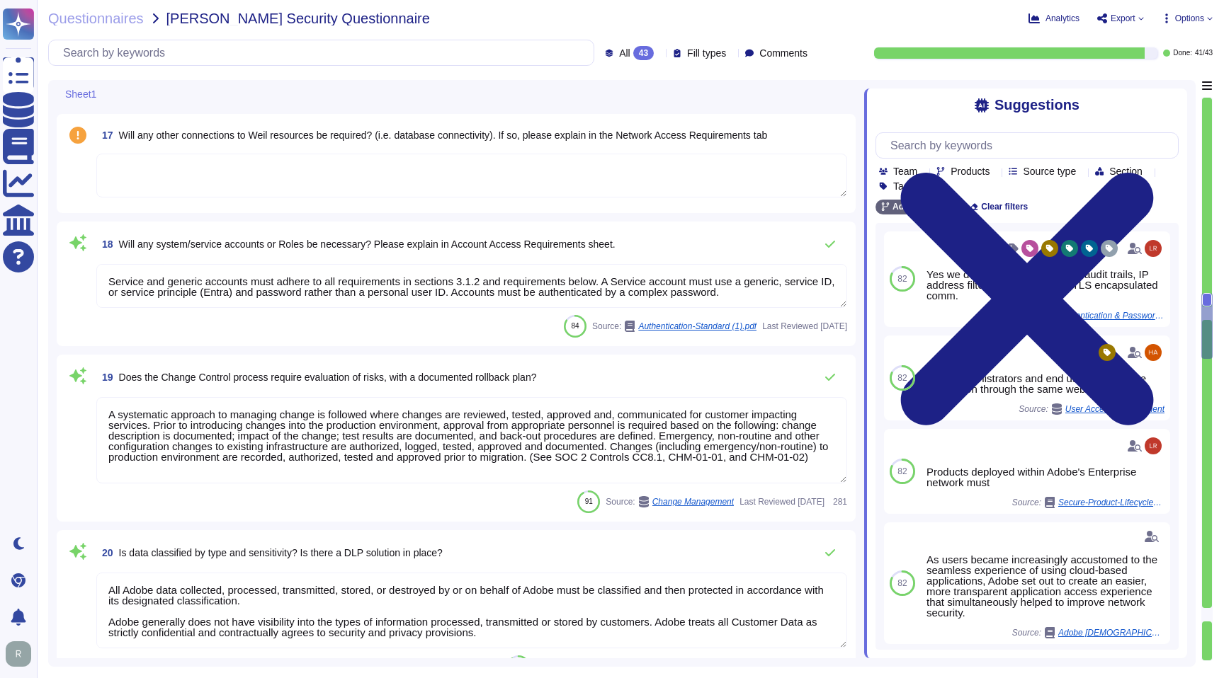
type textarea "Adobe services are expected to comply with the Key Management Standard. Adobe K…"
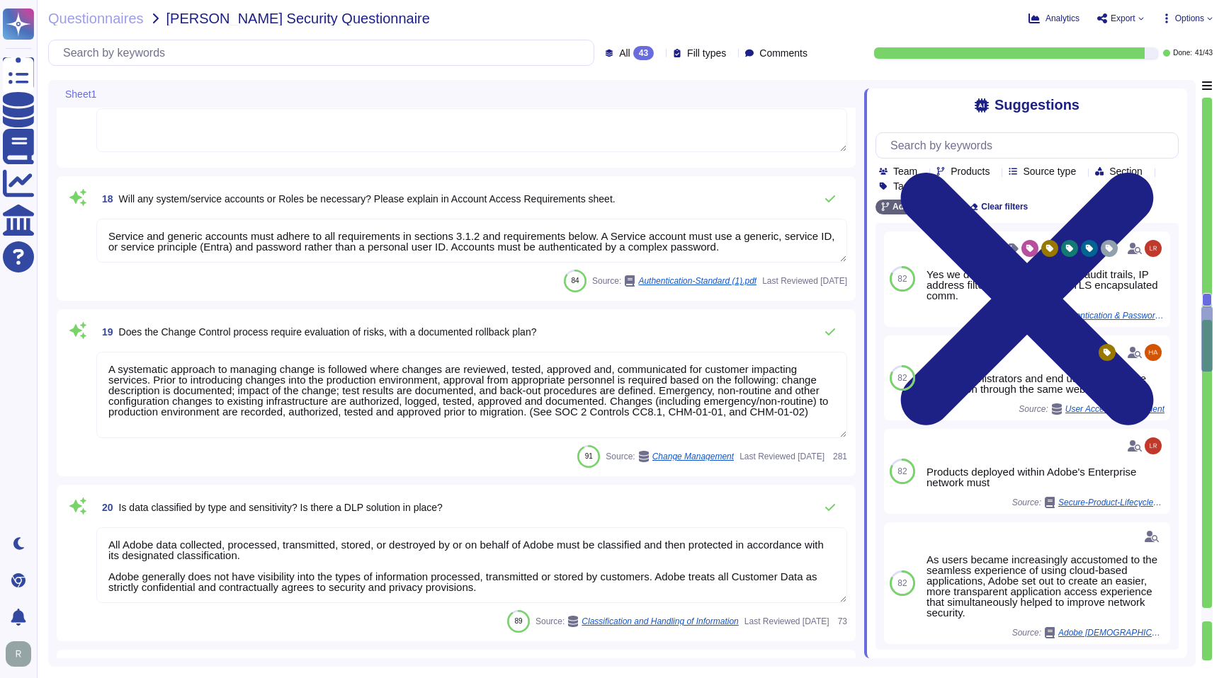
scroll to position [1, 0]
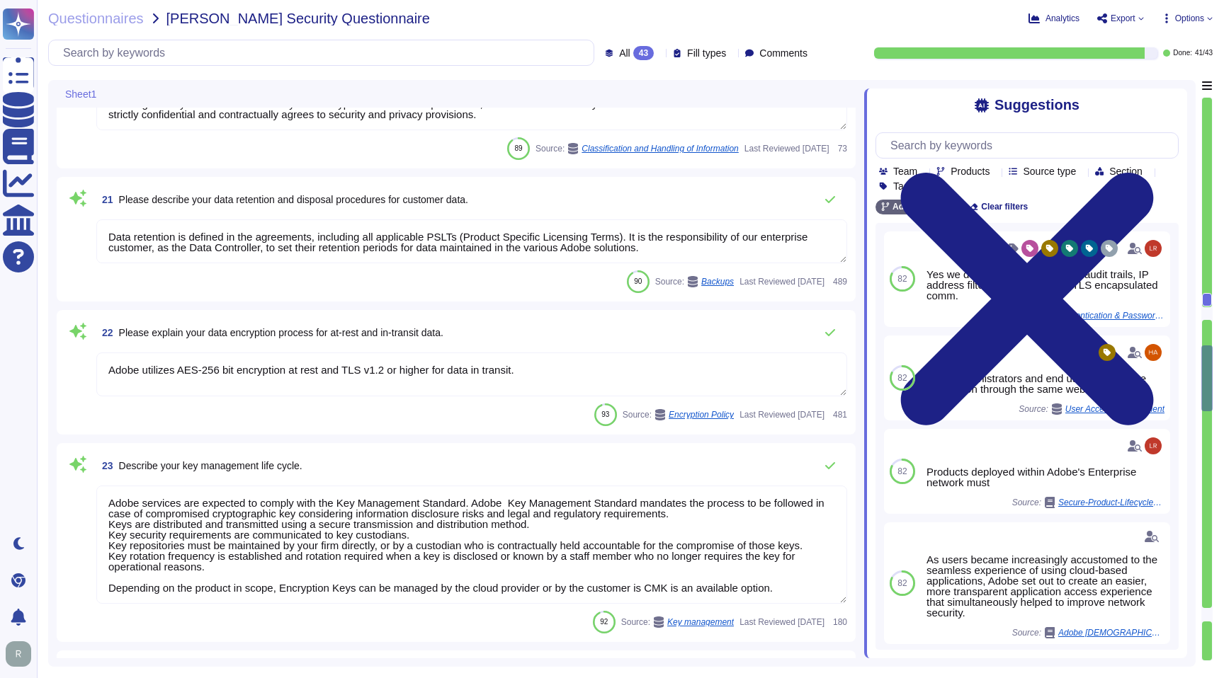
type textarea "Keys that are used by a service, are bound to a specific service. There are uni…"
type textarea "The encryption keys are managed by Adobe authorized repositories, which may inc…"
type textarea "Access to the cryptographic keystores is limited to authorized personnel."
